Goal: Complete application form

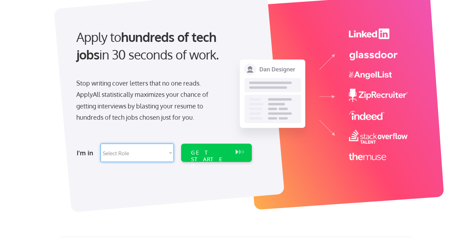
select select ""customer_support""
click at [230, 149] on div "GET STARTED" at bounding box center [210, 153] width 45 height 18
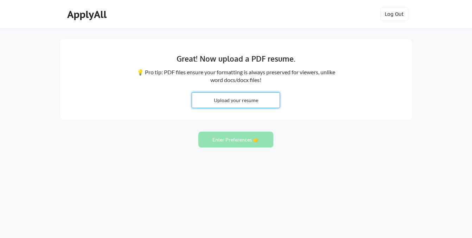
click at [244, 101] on input "file" at bounding box center [236, 100] width 88 height 15
type input "C:\fakepath\[PERSON_NAME] Final Resume2.pdf"
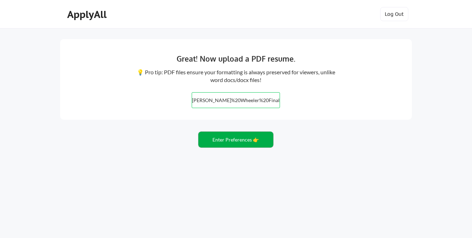
click at [240, 141] on button "Enter Preferences 👉" at bounding box center [235, 140] width 75 height 16
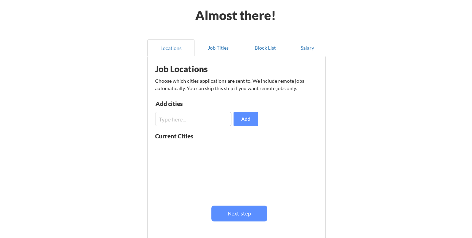
scroll to position [33, 0]
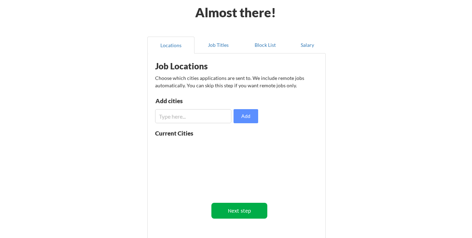
click at [239, 212] on button "Next step" at bounding box center [239, 211] width 56 height 16
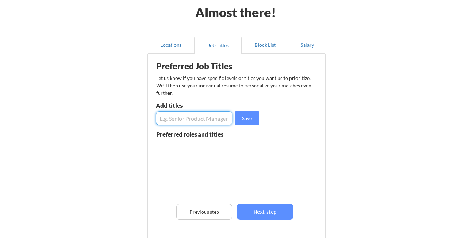
click at [168, 118] on input "input" at bounding box center [194, 118] width 77 height 14
type input "Operations"
click at [246, 119] on button "Save" at bounding box center [247, 118] width 25 height 14
click at [172, 119] on input "input" at bounding box center [194, 118] width 77 height 14
type input "Customer Service"
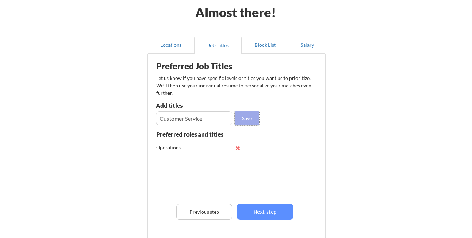
click at [248, 119] on button "Save" at bounding box center [247, 118] width 25 height 14
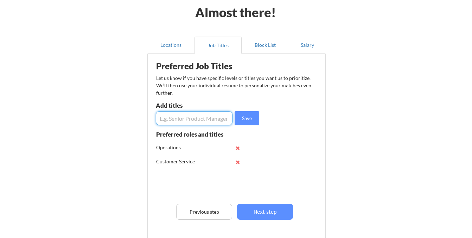
click at [169, 119] on input "input" at bounding box center [194, 118] width 77 height 14
type input "Procesess Improvement"
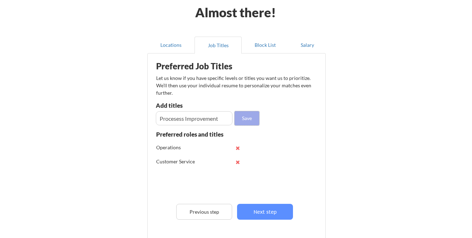
click at [250, 117] on button "Save" at bounding box center [247, 118] width 25 height 14
click at [181, 116] on input "input" at bounding box center [194, 118] width 77 height 14
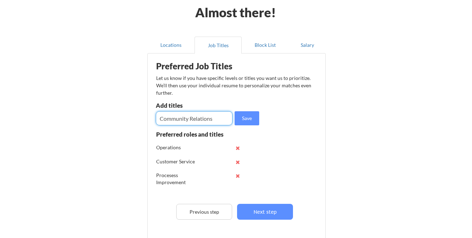
type input "Community Relations"
drag, startPoint x: 181, startPoint y: 116, endPoint x: 249, endPoint y: 119, distance: 67.9
click at [249, 119] on button "Save" at bounding box center [247, 118] width 25 height 14
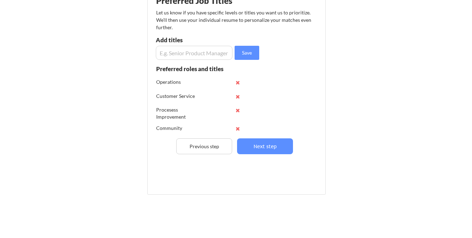
scroll to position [100, 0]
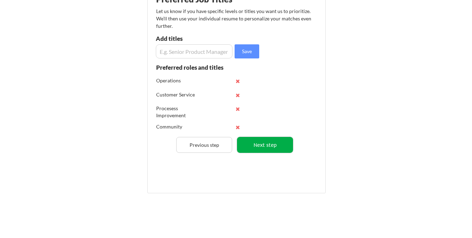
click at [268, 144] on button "Next step" at bounding box center [265, 145] width 56 height 16
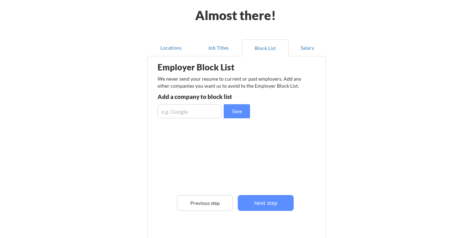
scroll to position [31, 0]
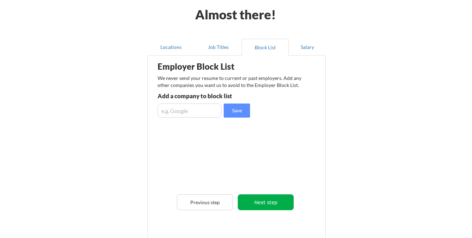
click at [267, 203] on button "Next step" at bounding box center [266, 202] width 56 height 16
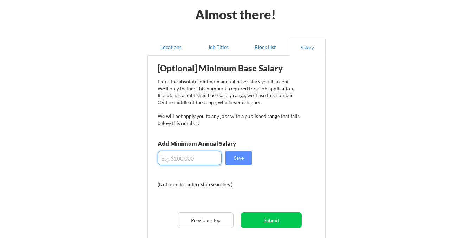
click at [193, 157] on input "input" at bounding box center [190, 158] width 64 height 14
type input "$65,500"
click at [242, 159] on button "Save" at bounding box center [239, 158] width 26 height 14
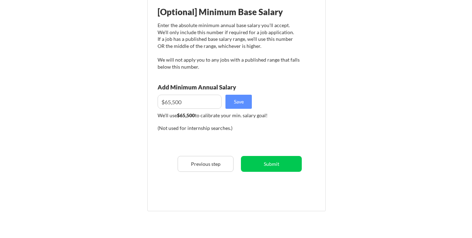
scroll to position [89, 0]
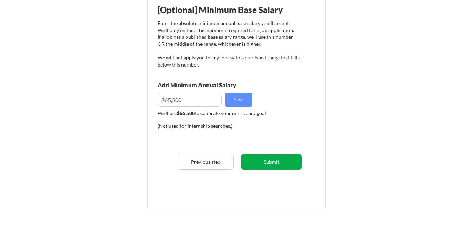
click at [274, 161] on button "Submit" at bounding box center [271, 162] width 61 height 16
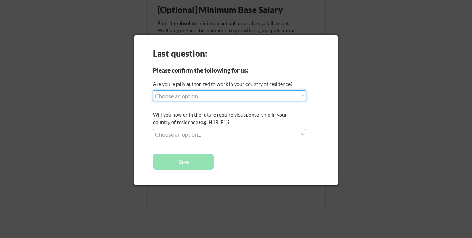
select select ""yes__i_am_a_us_citizen""
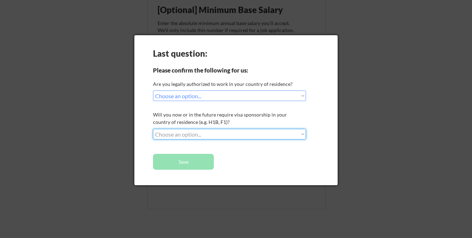
select select ""no__i_will_not_need_sponsorship""
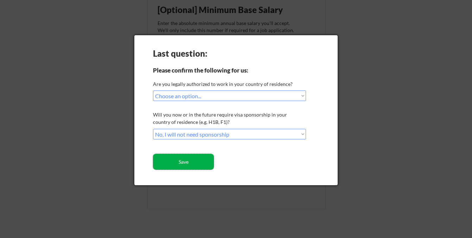
click at [198, 160] on button "Save" at bounding box center [183, 162] width 61 height 16
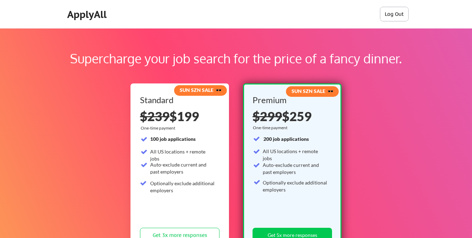
click at [396, 12] on button "Log Out" at bounding box center [394, 14] width 28 height 14
